Goal: Task Accomplishment & Management: Use online tool/utility

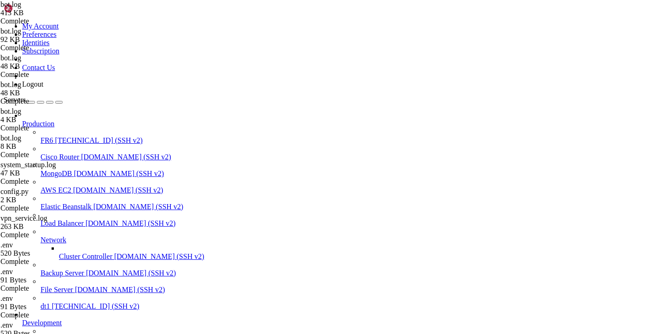
scroll to position [1317600, 0]
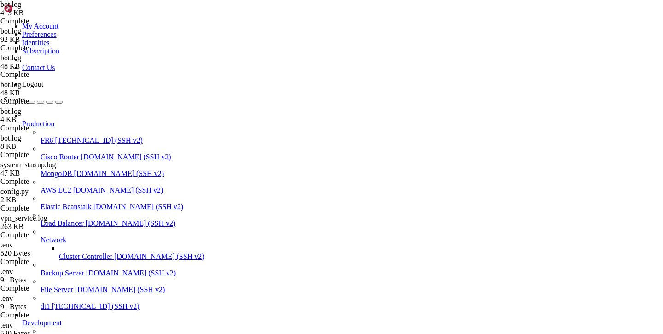
scroll to position [0, 0]
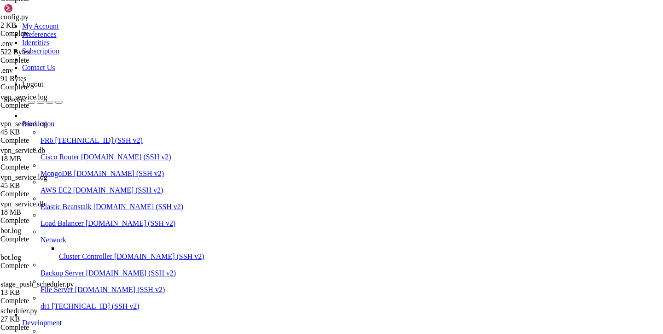
scroll to position [317, 0]
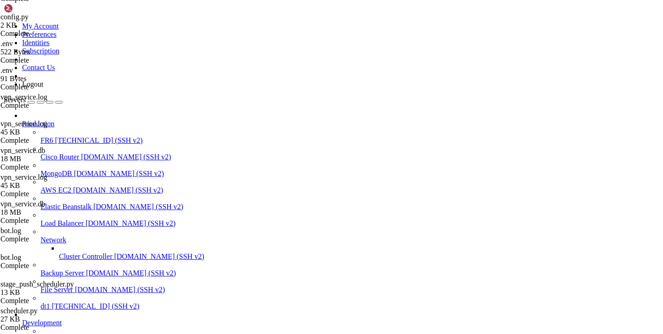
type input "/var/service/batya_vpn_bot2"
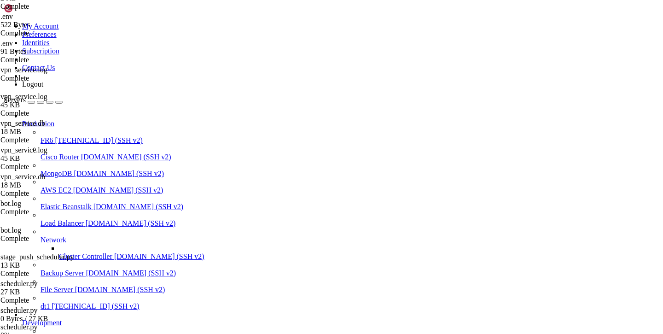
scroll to position [2257, 0]
